Goal: Check status: Check status

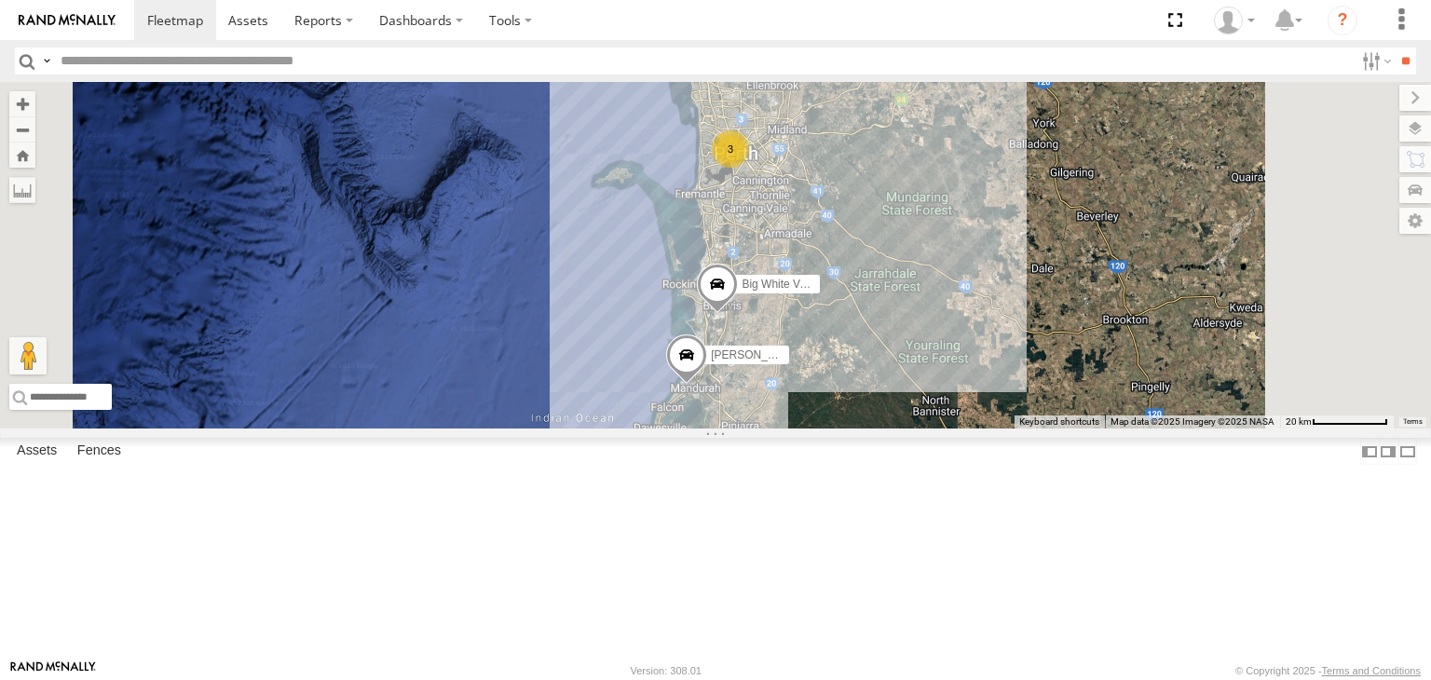
click at [0, 0] on div "[PERSON_NAME] V7 All Assets [GEOGRAPHIC_DATA] -31.93942 115.84426" at bounding box center [0, 0] width 0 height 0
click at [0, 0] on div "Tyler V7" at bounding box center [0, 0] width 0 height 0
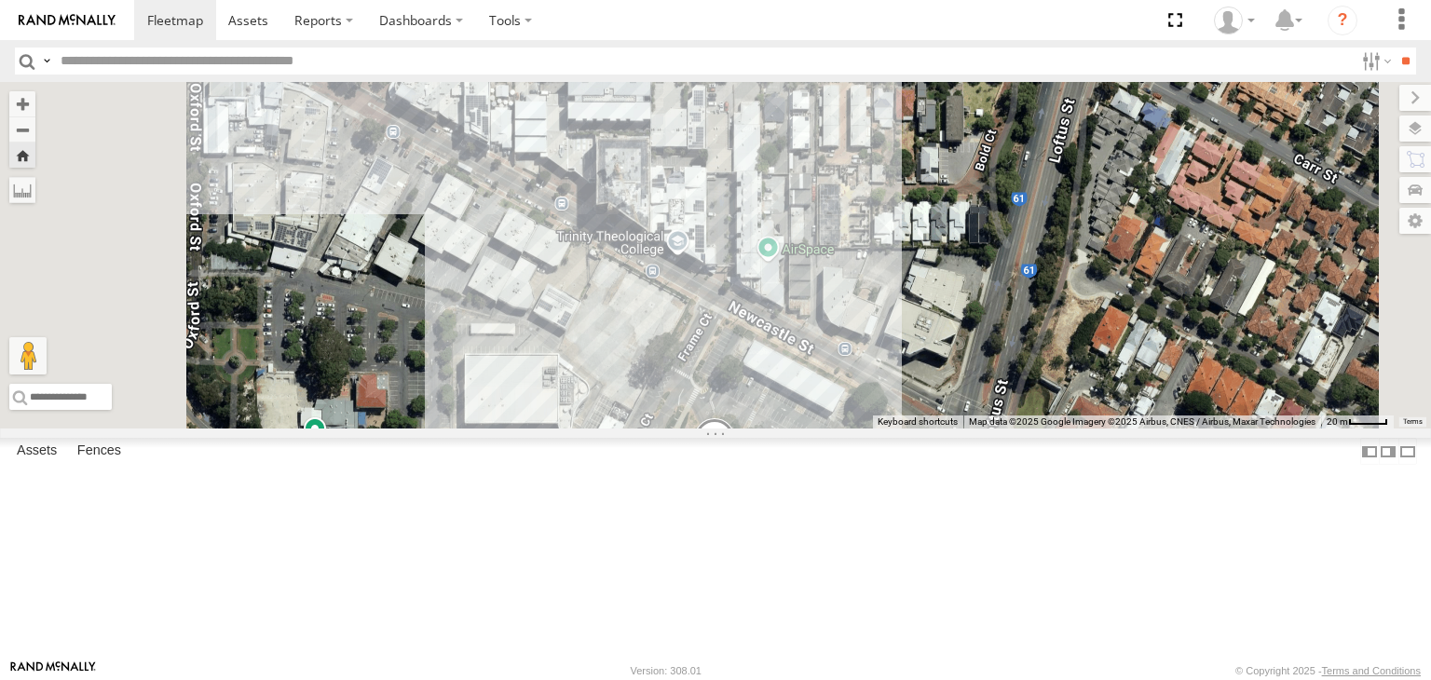
drag, startPoint x: 1070, startPoint y: 312, endPoint x: 1069, endPoint y: 531, distance: 219.0
click at [1069, 429] on div "Tyler V7" at bounding box center [715, 255] width 1431 height 347
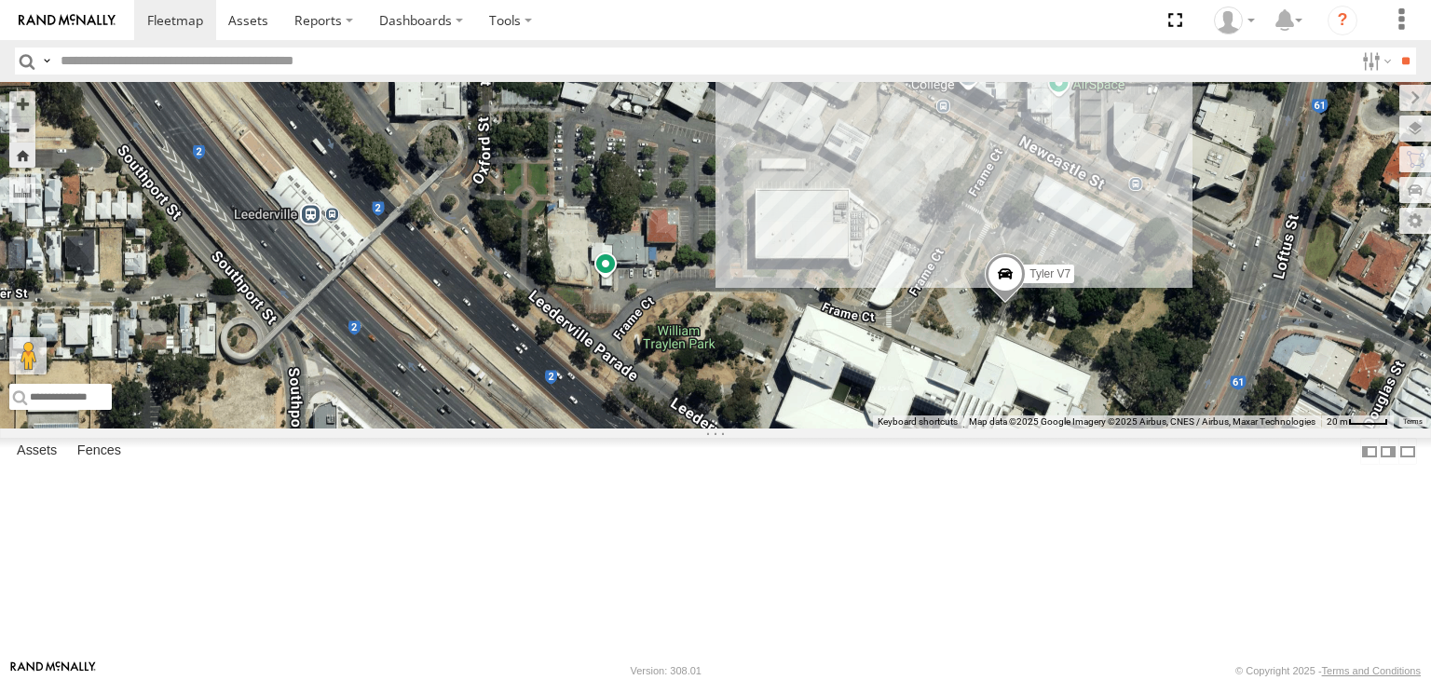
drag, startPoint x: 768, startPoint y: 525, endPoint x: 1038, endPoint y: 371, distance: 311.3
click at [1038, 371] on div "Tyler V7" at bounding box center [715, 255] width 1431 height 347
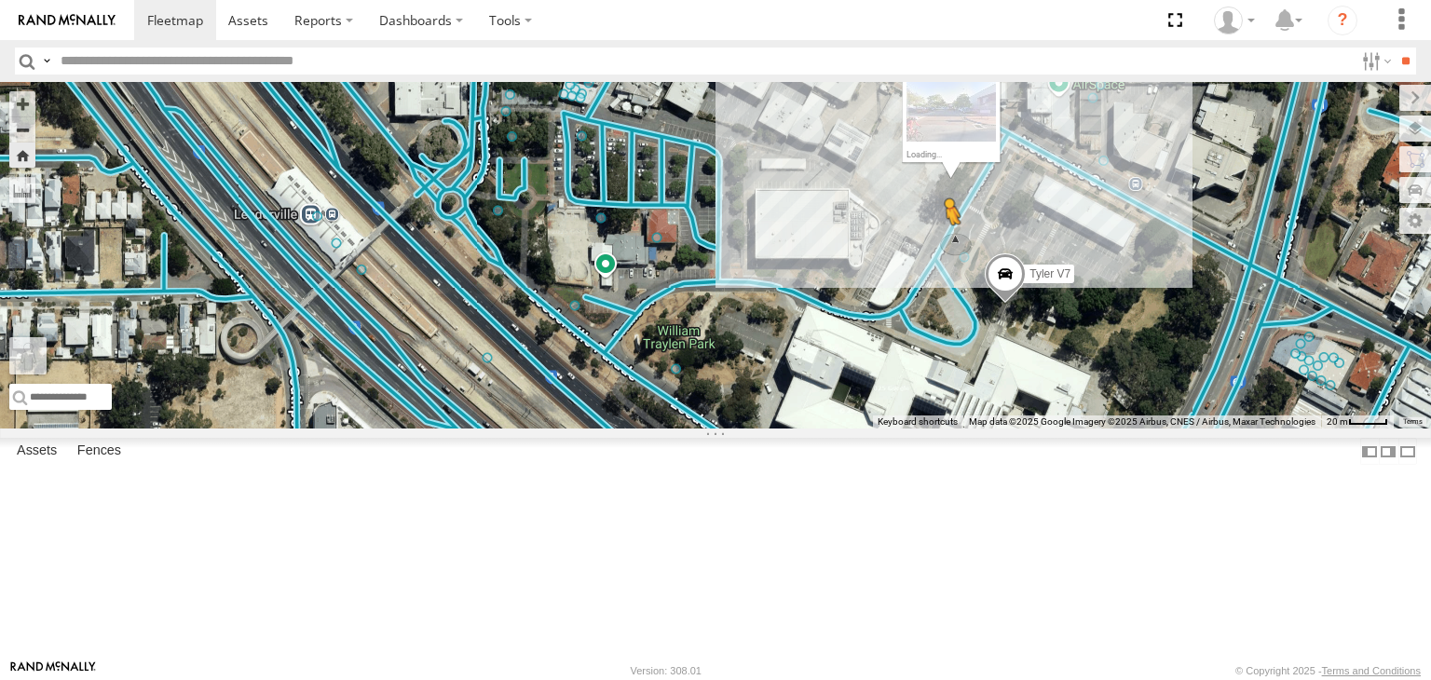
drag, startPoint x: 495, startPoint y: 581, endPoint x: 1186, endPoint y: 359, distance: 726.3
click at [1186, 359] on div "[PERSON_NAME] V7 To activate drag with keyboard, press Alt + Enter. Once in key…" at bounding box center [715, 255] width 1431 height 347
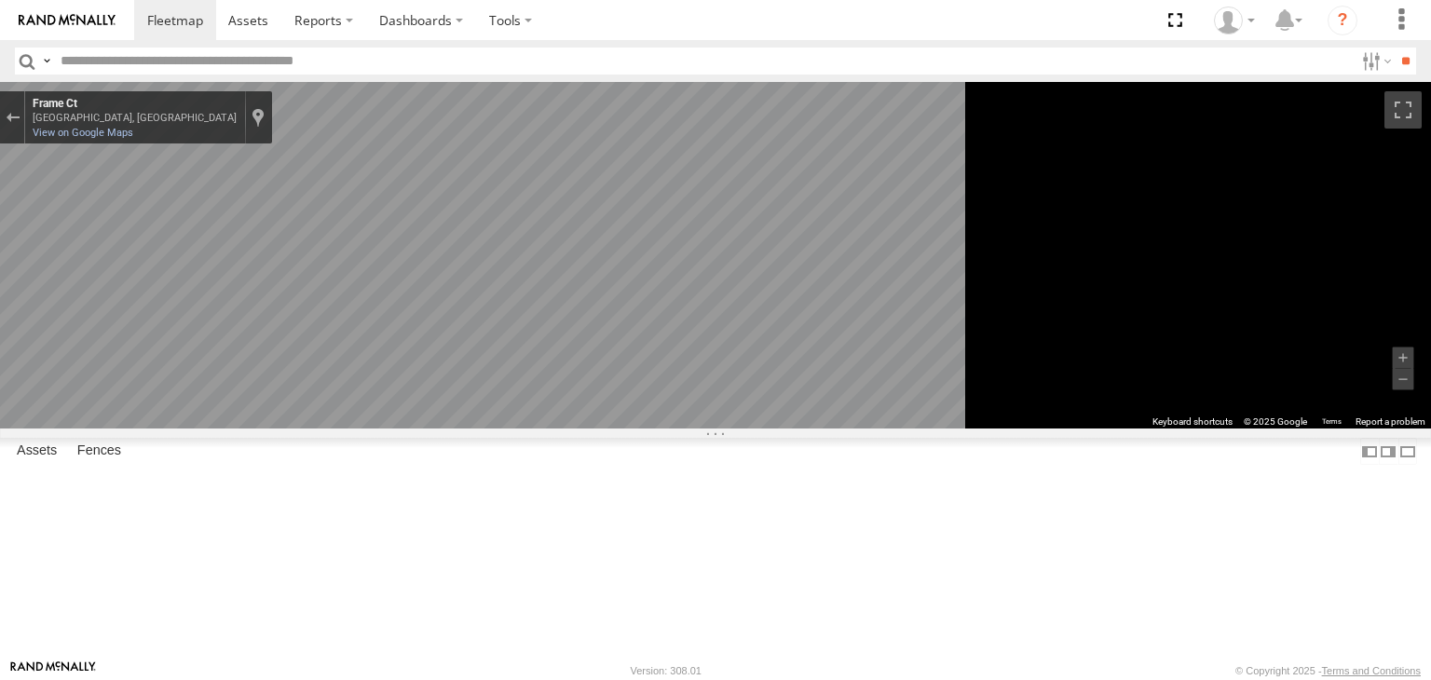
click at [0, 0] on div "Tyler V7" at bounding box center [0, 0] width 0 height 0
click at [0, 0] on span at bounding box center [0, 0] width 0 height 0
click at [0, 0] on div at bounding box center [0, 0] width 0 height 0
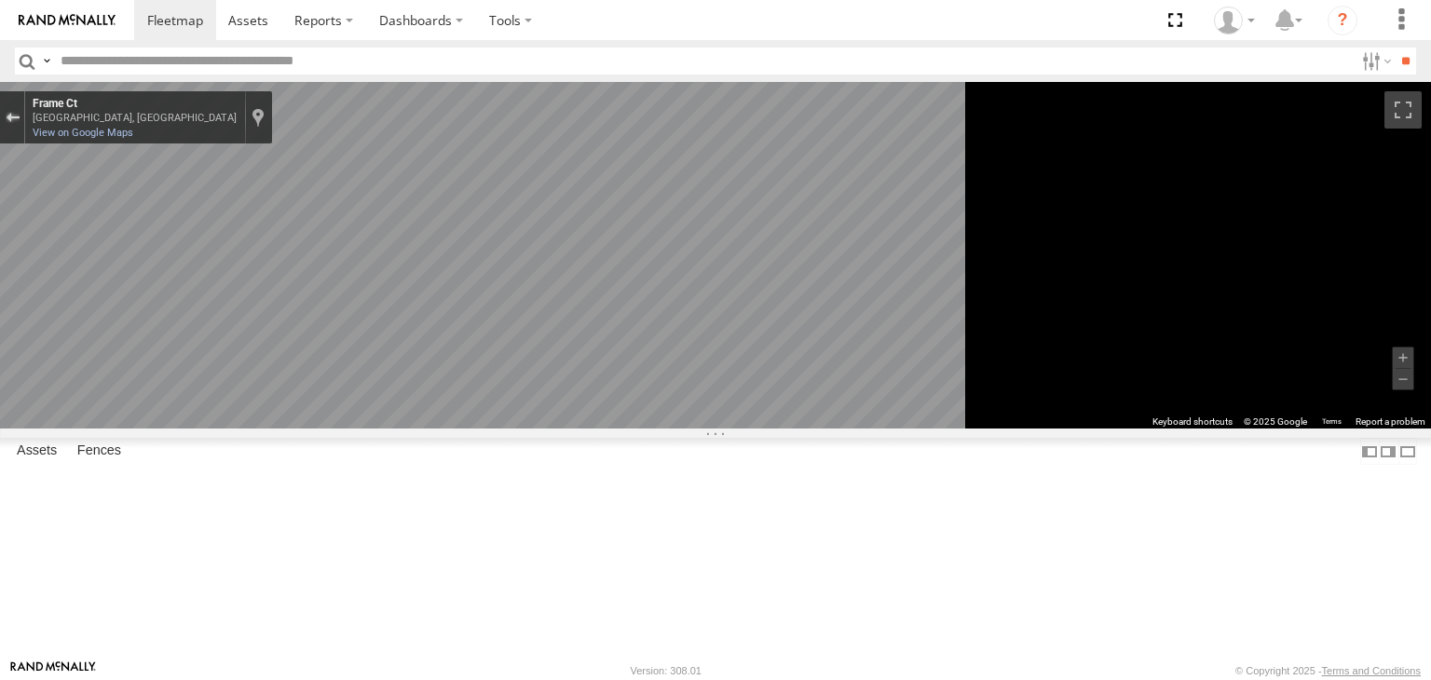
click at [24, 116] on button "Exit the Street View" at bounding box center [12, 117] width 24 height 25
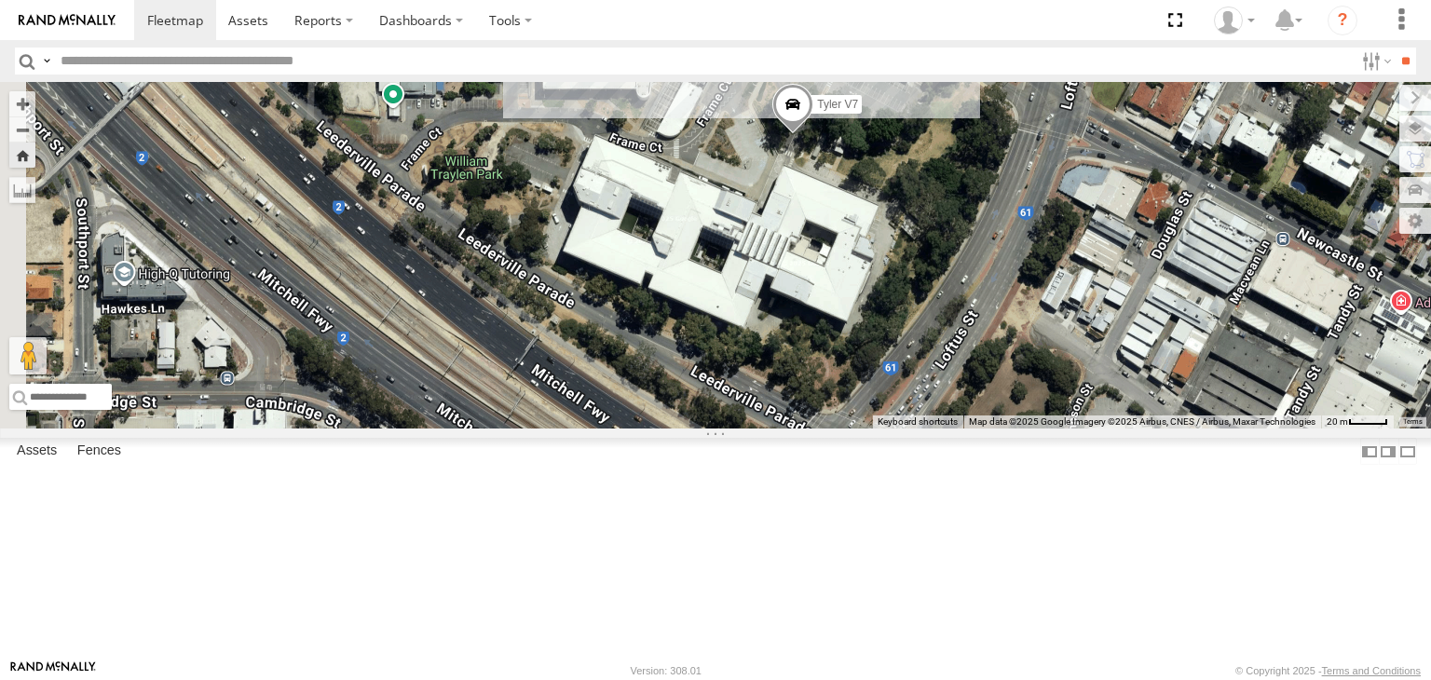
drag, startPoint x: 597, startPoint y: 266, endPoint x: 675, endPoint y: 143, distance: 145.3
click at [675, 143] on div "[PERSON_NAME] V7 Loading..." at bounding box center [715, 255] width 1431 height 347
